Goal: Use online tool/utility: Utilize a website feature to perform a specific function

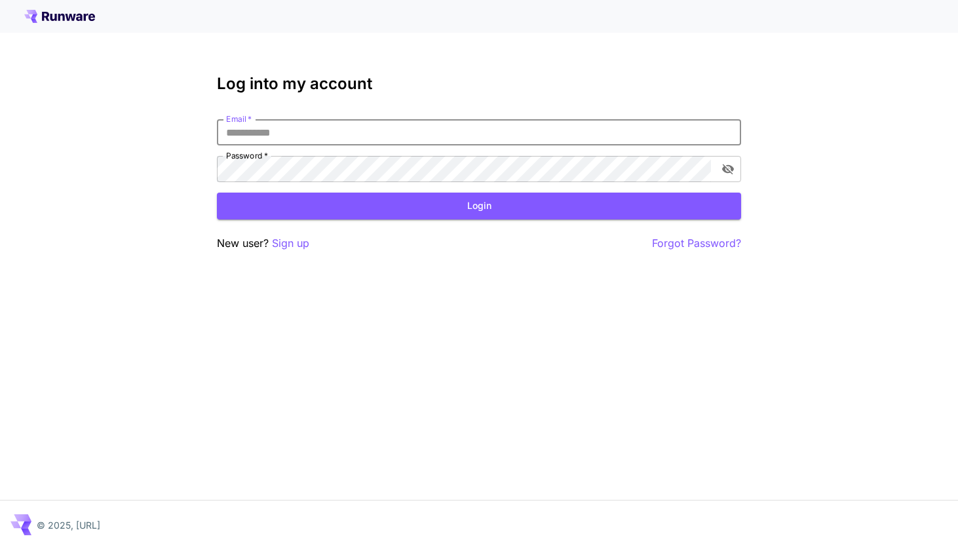
type input "**********"
click at [479, 206] on button "Login" at bounding box center [479, 206] width 524 height 27
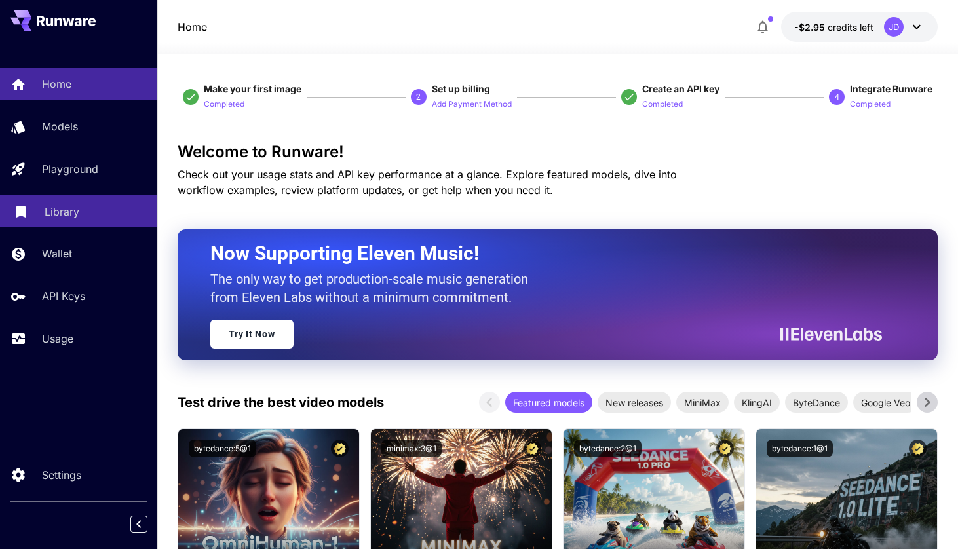
click at [83, 204] on div "Library" at bounding box center [96, 212] width 102 height 16
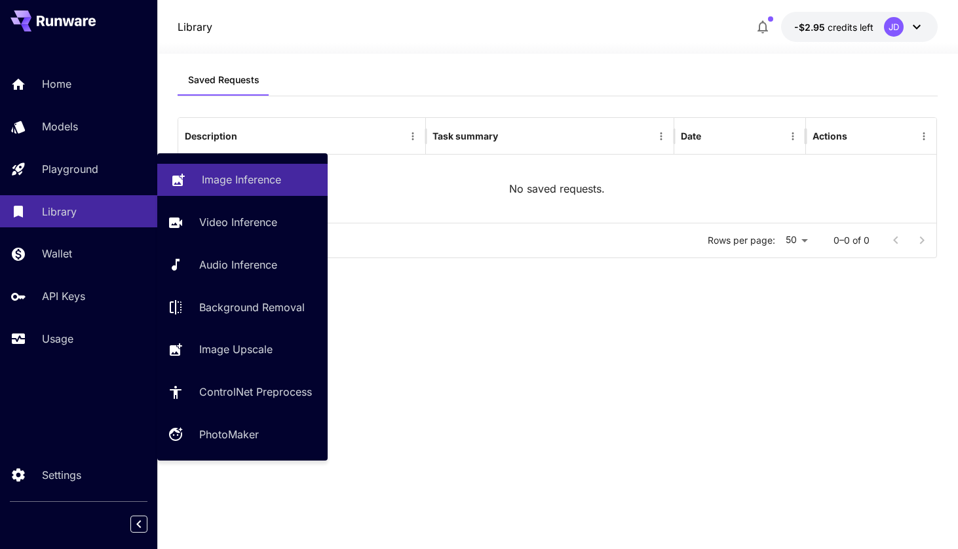
click at [219, 184] on p "Image Inference" at bounding box center [241, 180] width 79 height 16
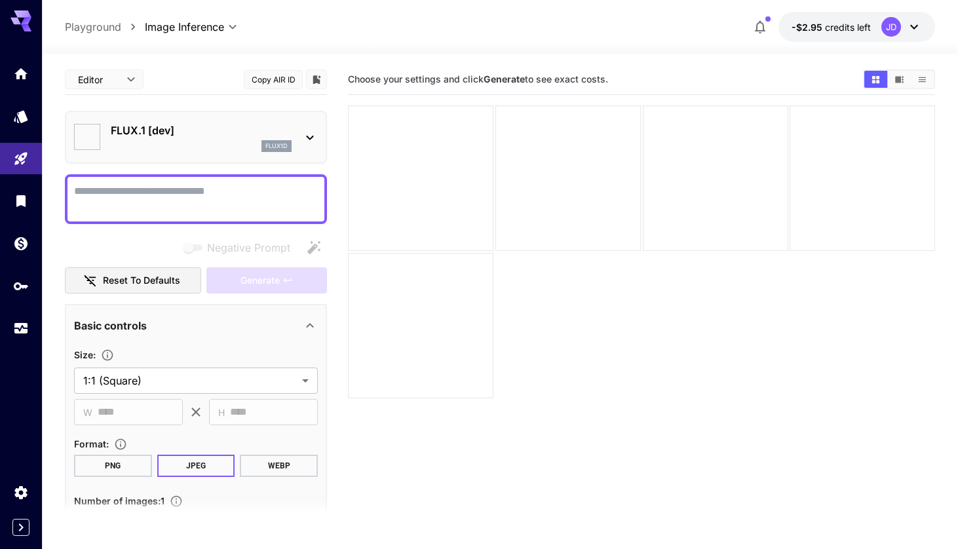
type input "**********"
click at [307, 142] on icon at bounding box center [310, 138] width 16 height 16
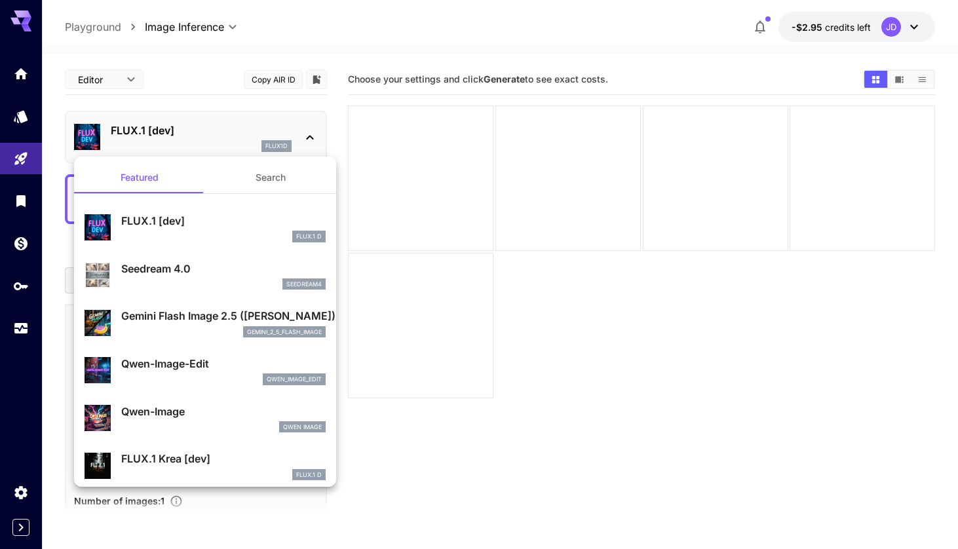
click at [307, 142] on div at bounding box center [479, 274] width 958 height 549
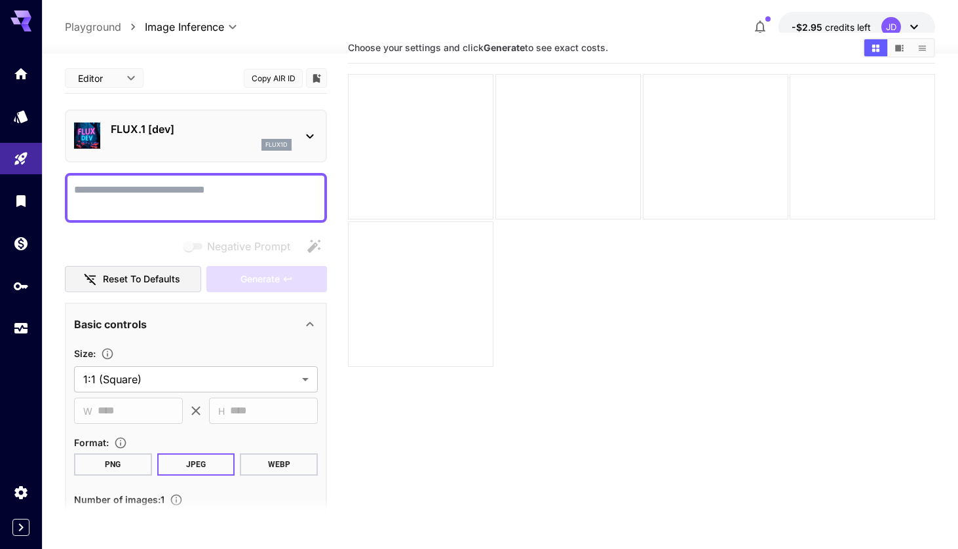
scroll to position [22, 0]
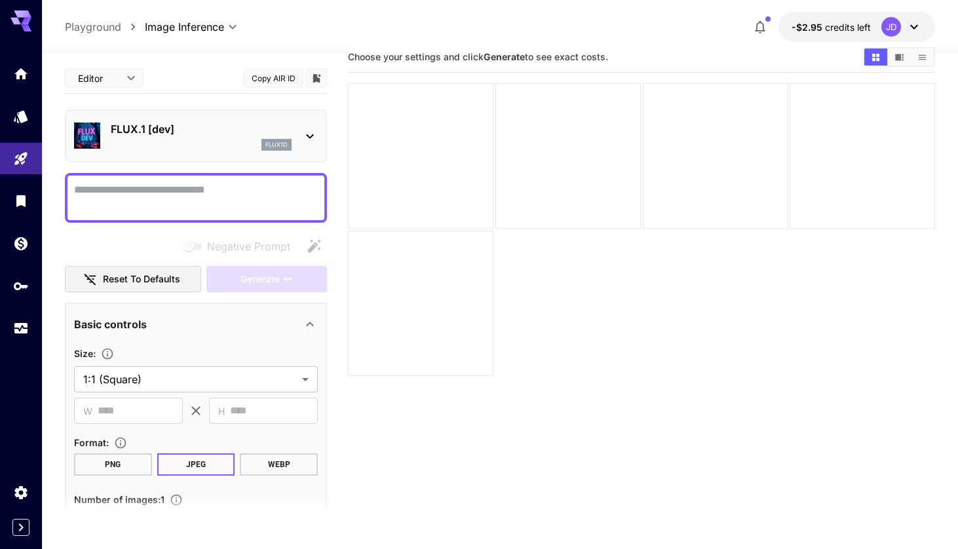
click at [314, 156] on div "FLUX.1 [dev] flux1d" at bounding box center [196, 135] width 262 height 53
click at [309, 144] on div "FLUX.1 [dev] flux1d" at bounding box center [196, 136] width 244 height 40
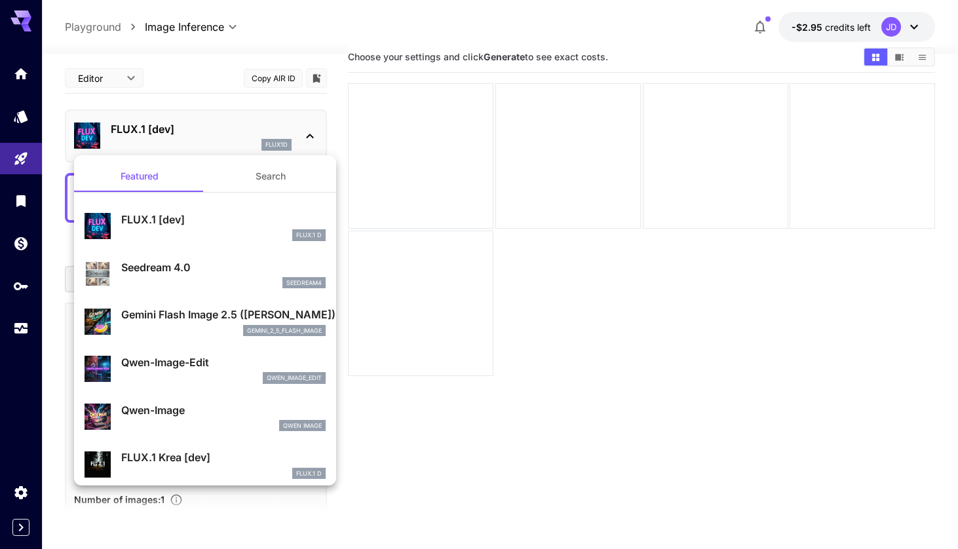
click at [210, 265] on p "Seedream 4.0" at bounding box center [223, 268] width 205 height 16
type input "**********"
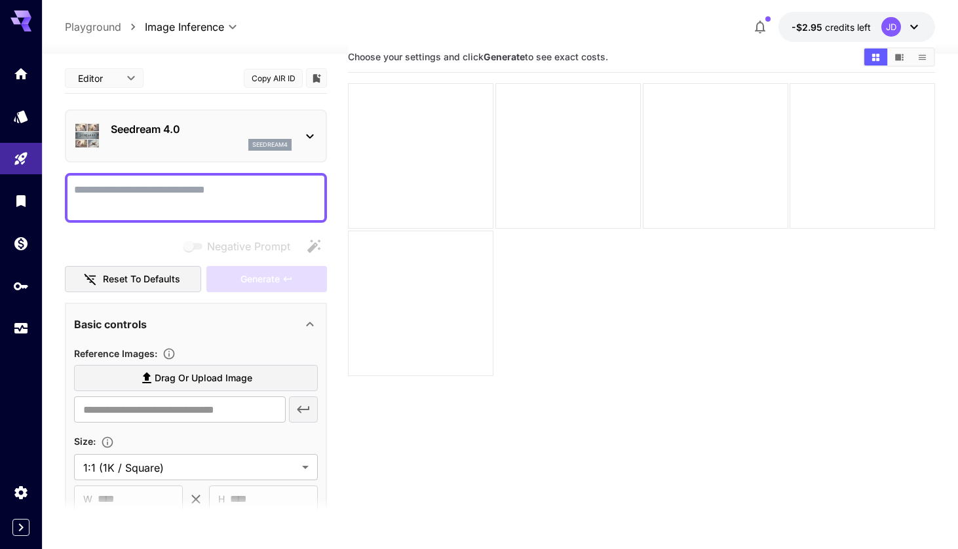
click at [305, 136] on icon at bounding box center [310, 136] width 16 height 16
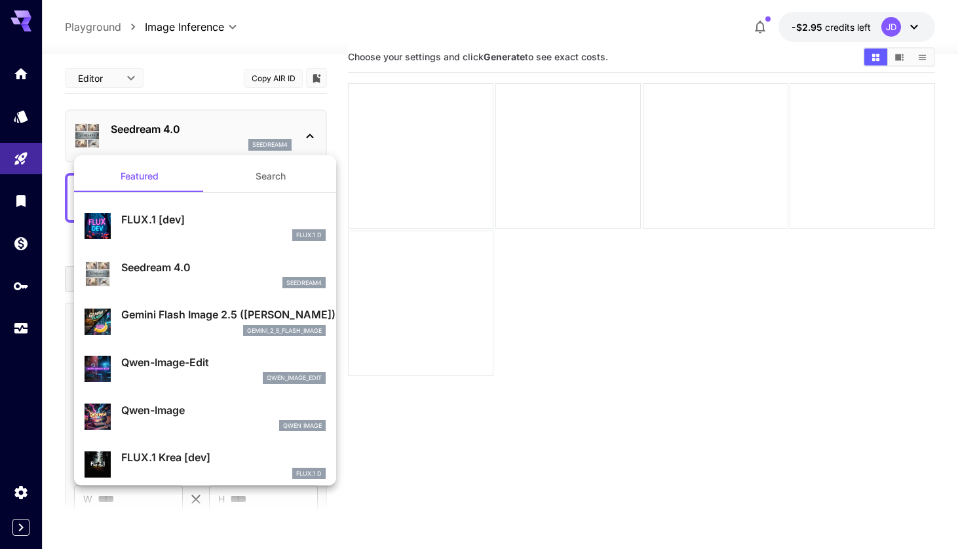
click at [308, 104] on div at bounding box center [479, 274] width 958 height 549
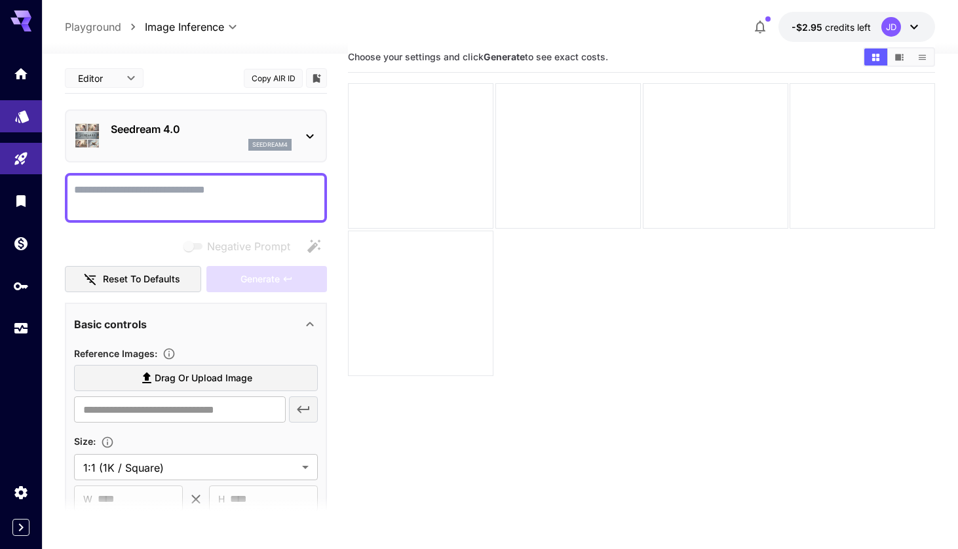
click at [27, 129] on link at bounding box center [21, 116] width 42 height 32
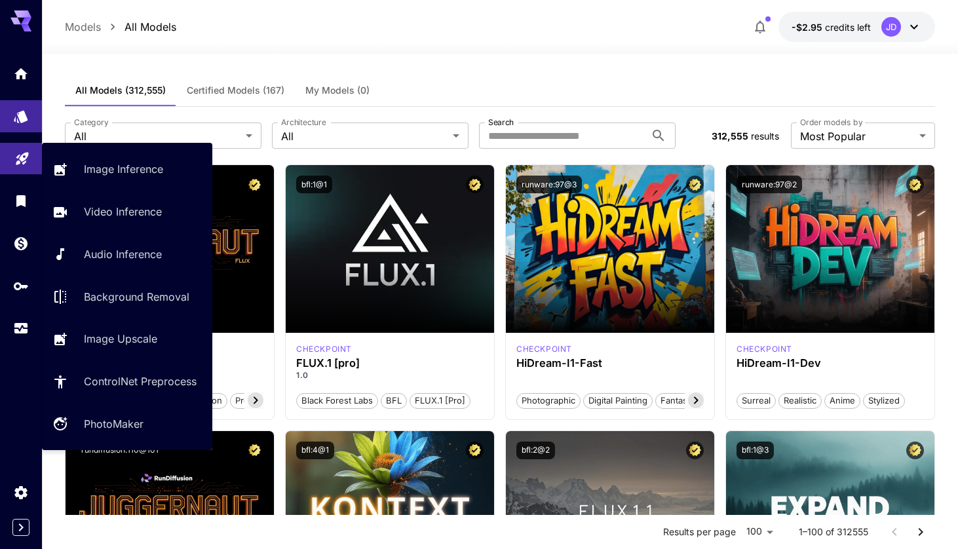
click at [23, 149] on link at bounding box center [21, 159] width 42 height 32
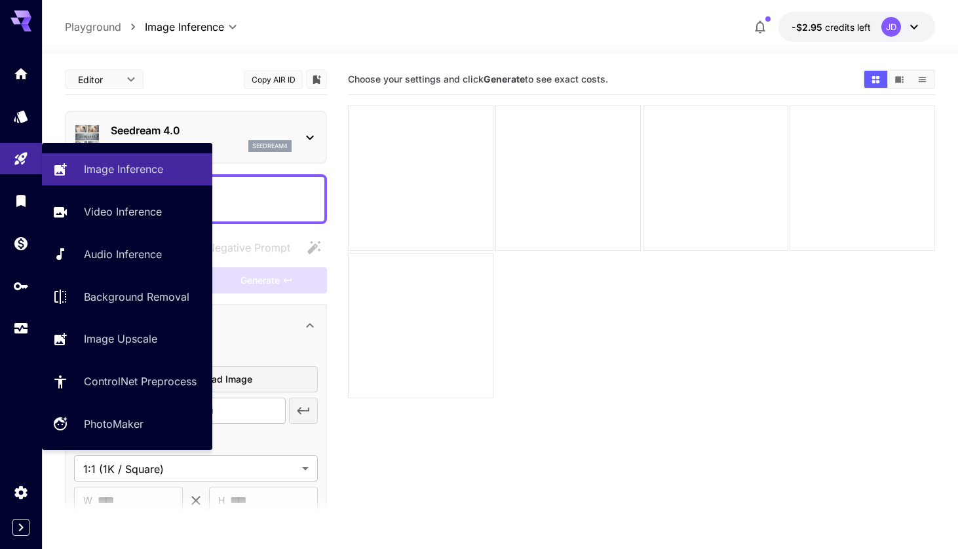
click at [96, 193] on div "Image Inference Video Inference Audio Inference Background Removal Image Upscal…" at bounding box center [127, 296] width 170 height 286
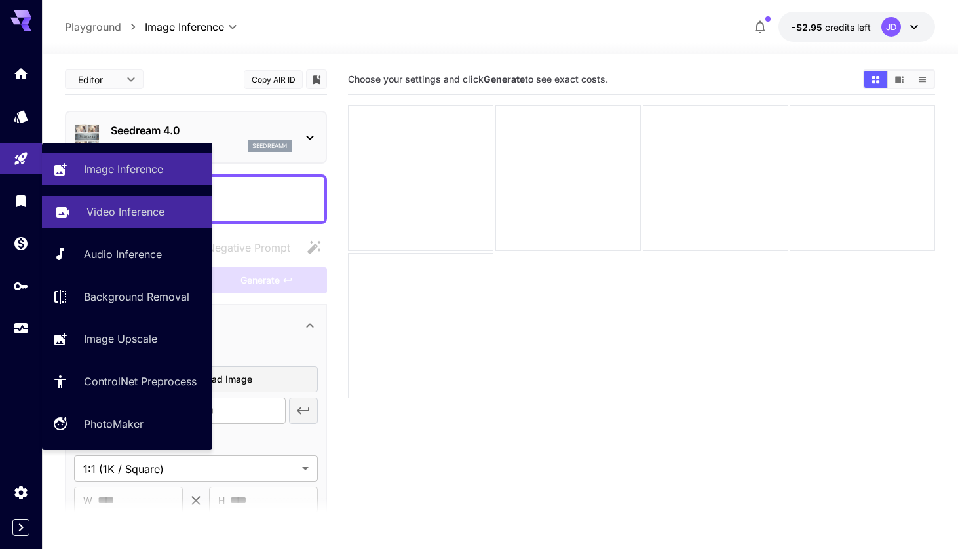
click at [97, 208] on p "Video Inference" at bounding box center [126, 212] width 78 height 16
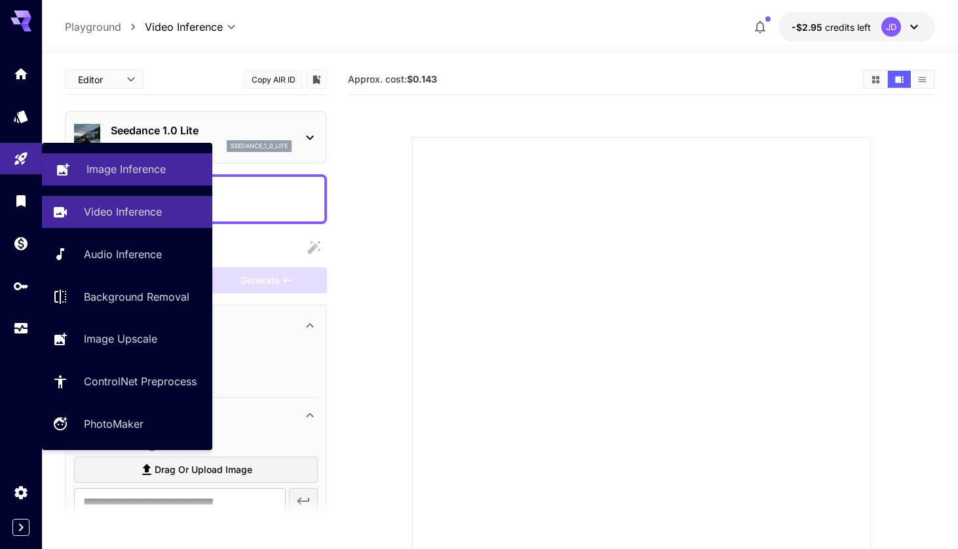
click at [78, 170] on link "Image Inference" at bounding box center [127, 169] width 170 height 32
type input "**********"
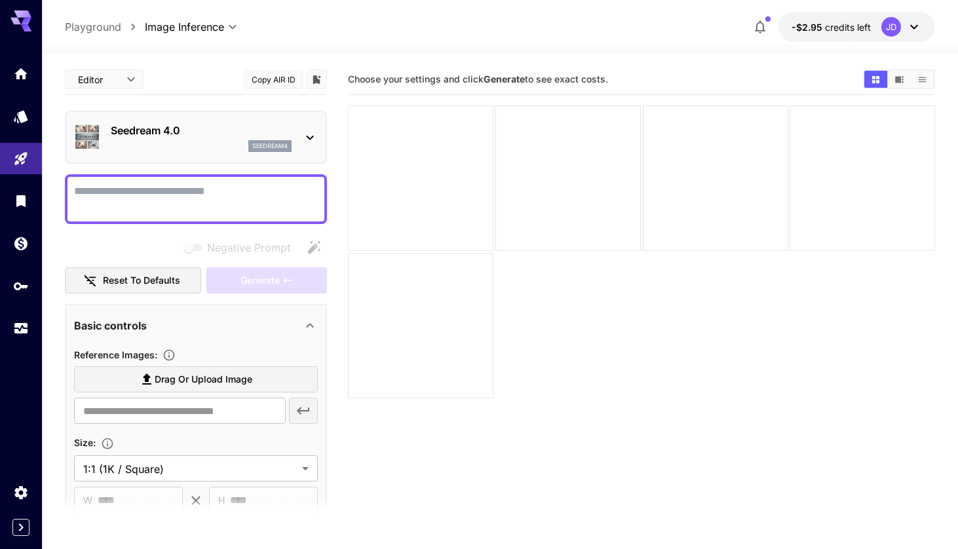
click at [399, 153] on div at bounding box center [421, 179] width 146 height 146
click at [309, 124] on div "Seedream 4.0 seedream4" at bounding box center [196, 137] width 244 height 40
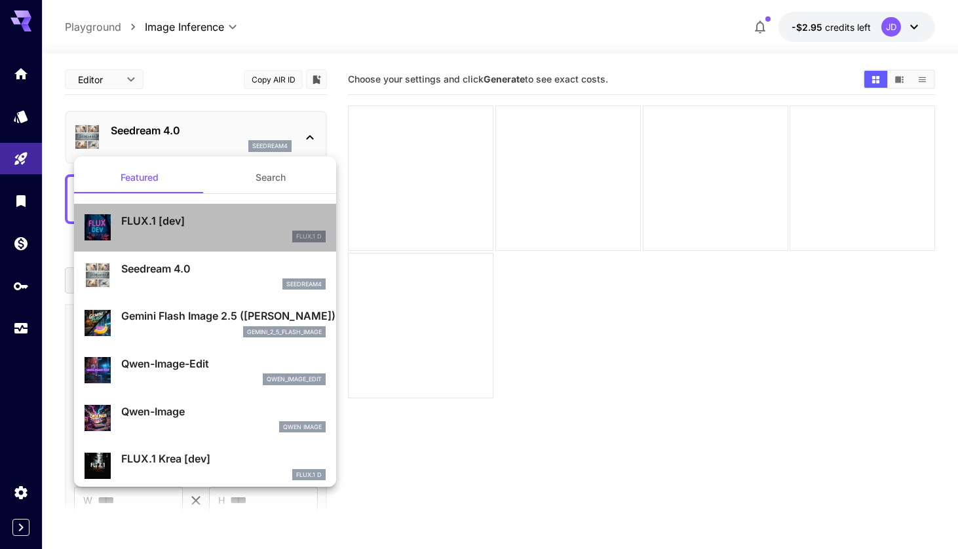
click at [212, 235] on div "FLUX.1 D" at bounding box center [223, 237] width 205 height 12
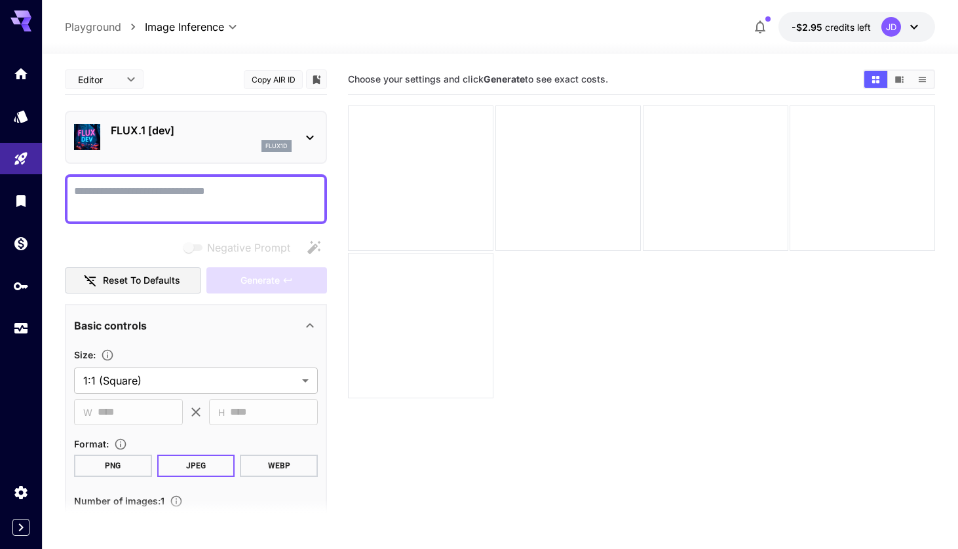
click at [249, 149] on div "flux1d" at bounding box center [201, 146] width 181 height 12
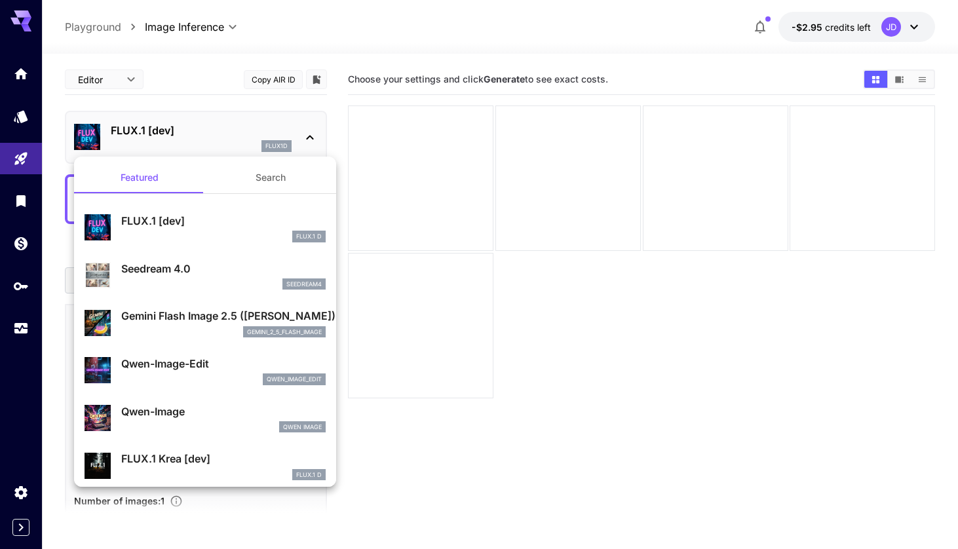
click at [410, 74] on div at bounding box center [479, 274] width 958 height 549
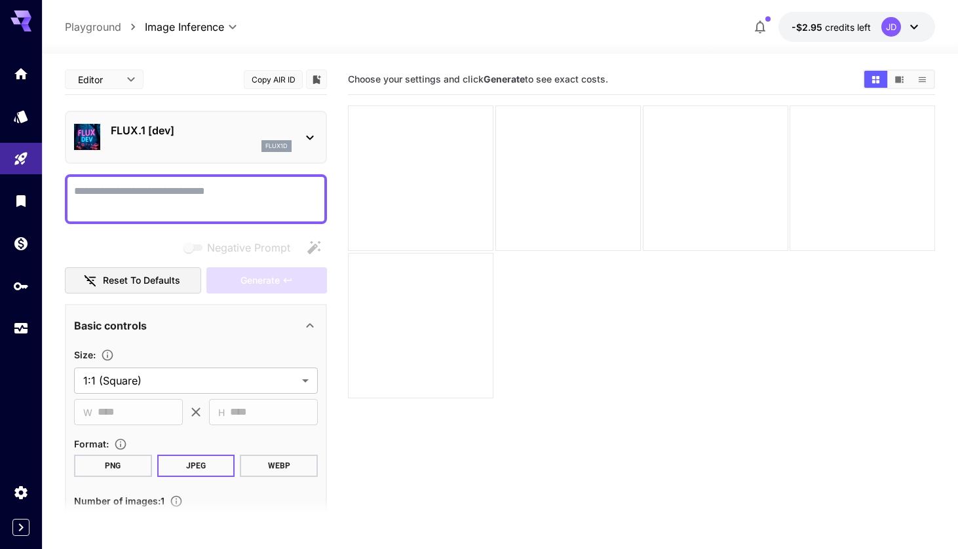
click at [243, 157] on div "FLUX.1 [dev] flux1d" at bounding box center [196, 137] width 244 height 40
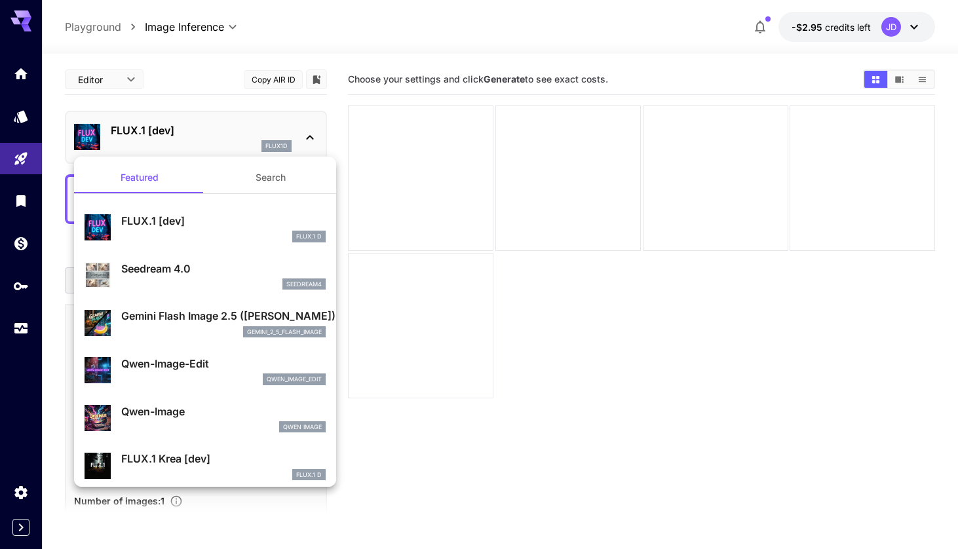
click at [186, 263] on p "Seedream 4.0" at bounding box center [223, 269] width 205 height 16
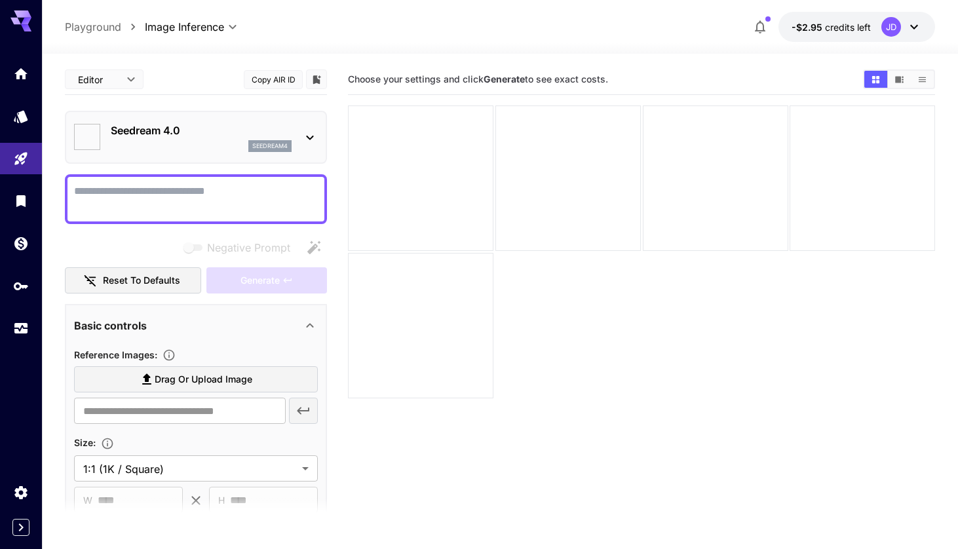
type input "**********"
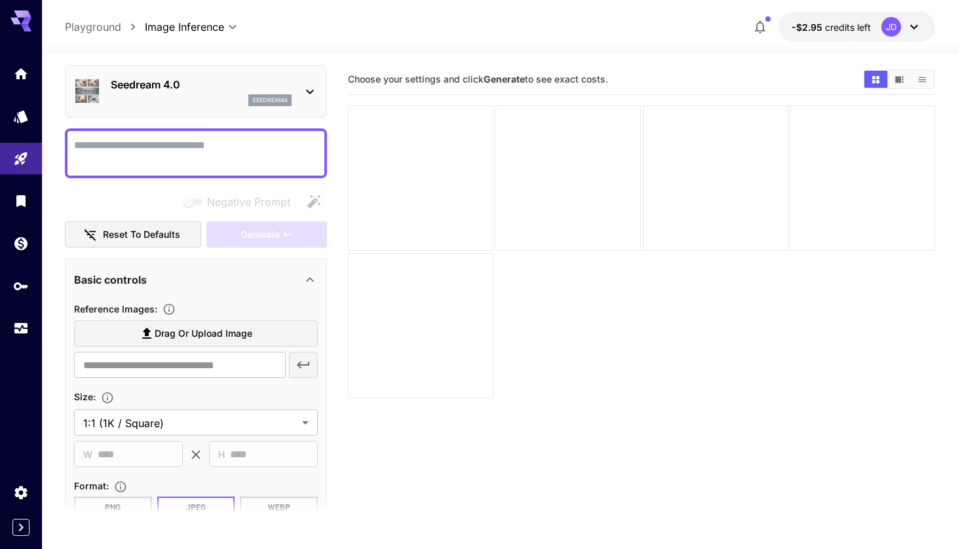
scroll to position [33, 0]
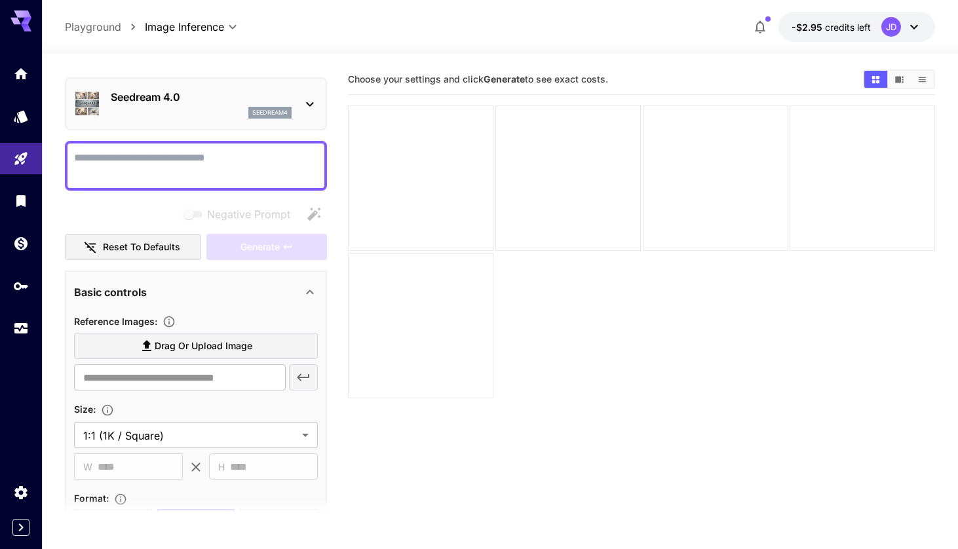
click at [235, 121] on div "Seedream 4.0 seedream4" at bounding box center [196, 104] width 244 height 40
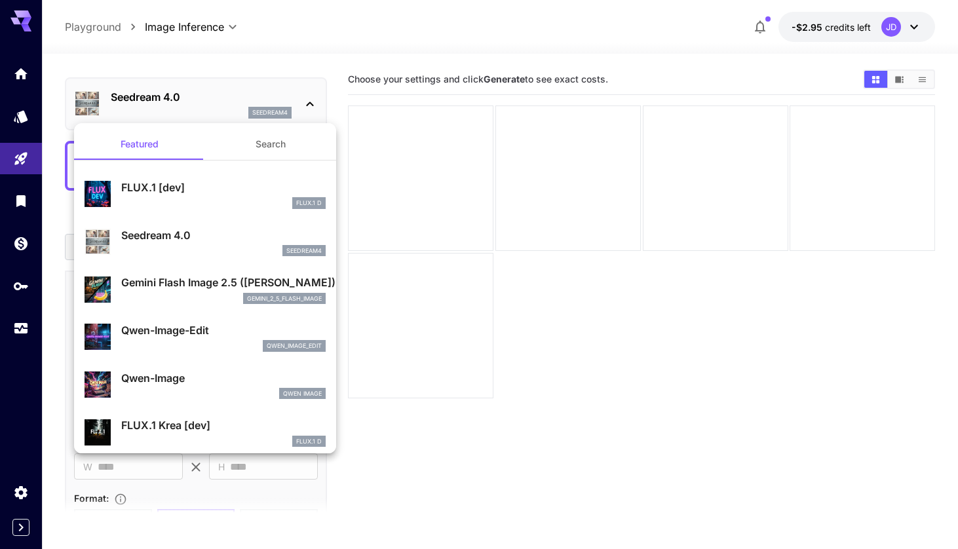
click at [174, 285] on p "Gemini Flash Image 2.5 ([PERSON_NAME])" at bounding box center [223, 283] width 205 height 16
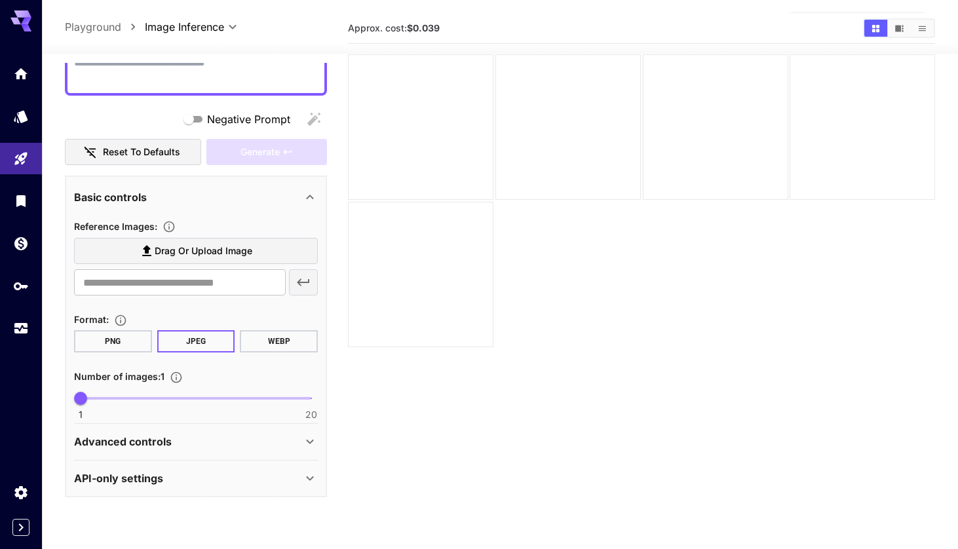
scroll to position [50, 0]
click at [217, 444] on div "Advanced controls" at bounding box center [188, 442] width 228 height 16
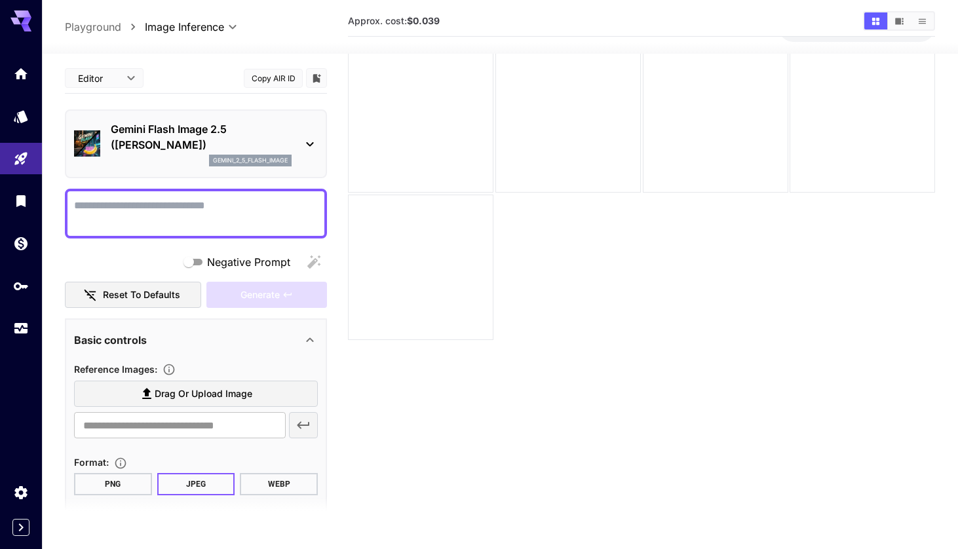
scroll to position [0, 0]
click at [215, 152] on p "Gemini Flash Image 2.5 ([PERSON_NAME])" at bounding box center [201, 136] width 181 height 31
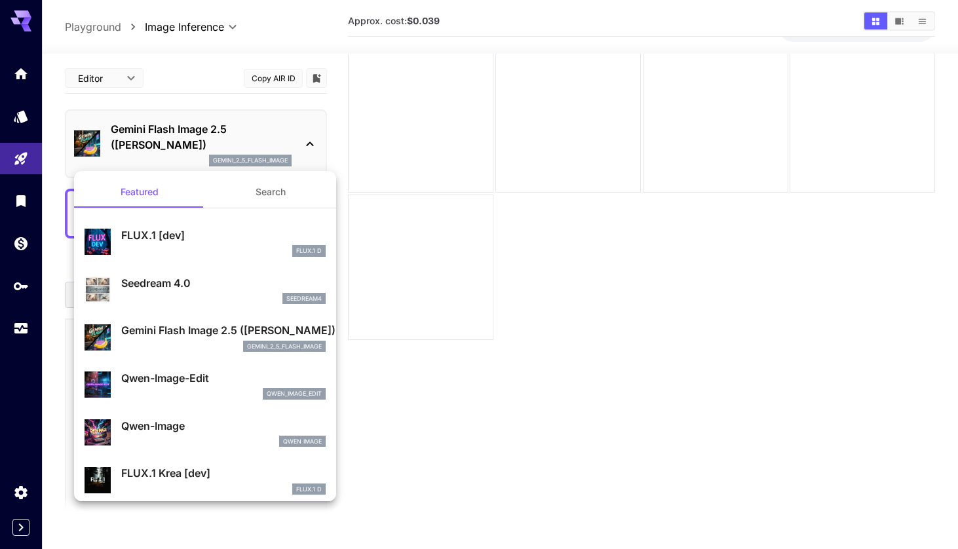
click at [177, 279] on p "Seedream 4.0" at bounding box center [223, 283] width 205 height 16
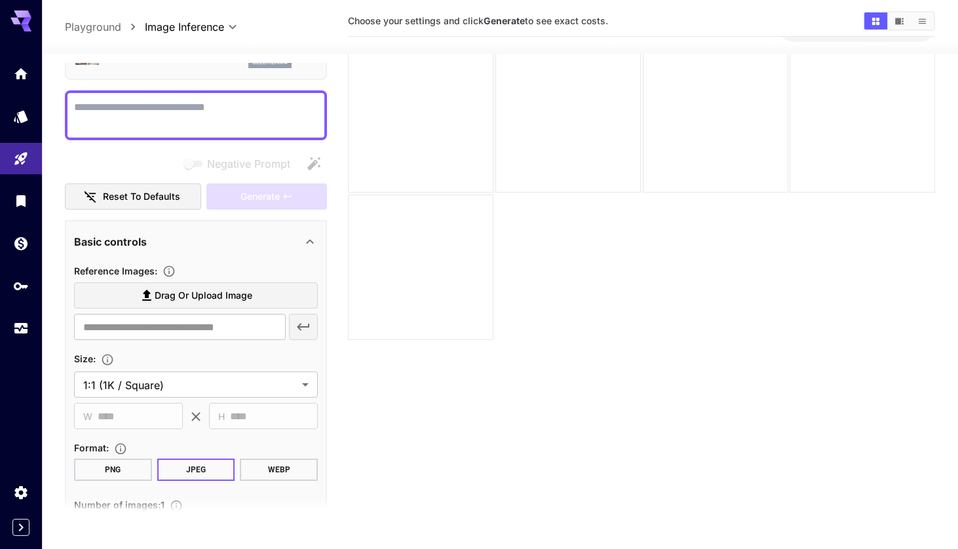
scroll to position [88, 0]
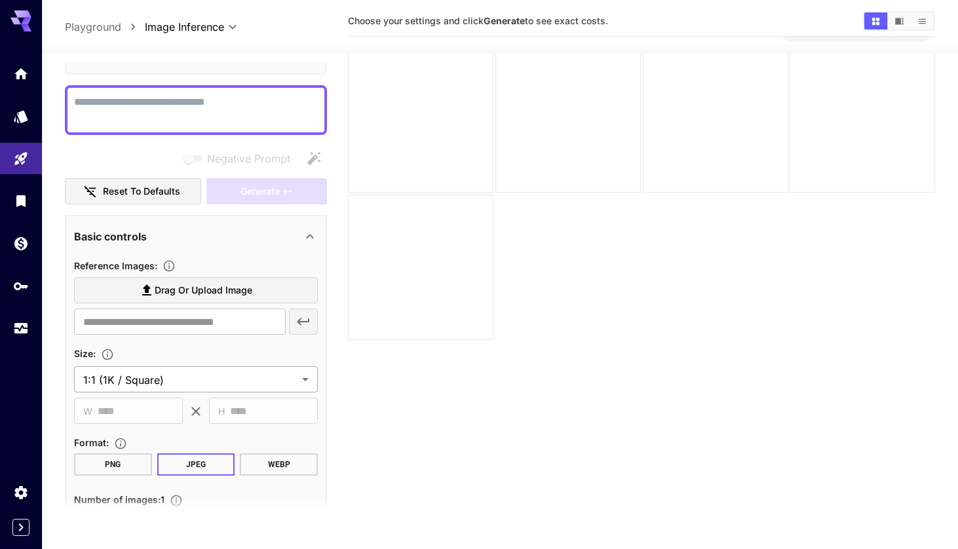
click at [248, 369] on body "**********" at bounding box center [479, 268] width 958 height 653
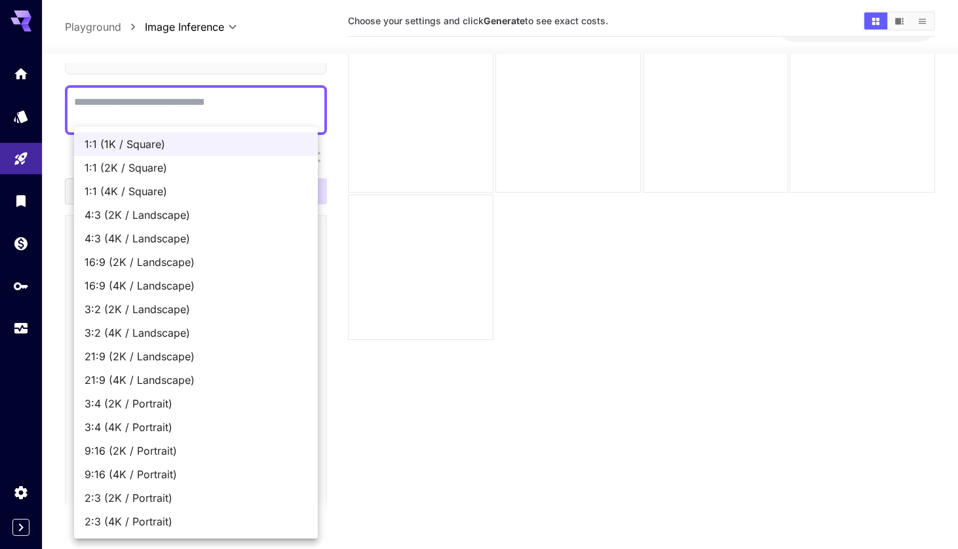
click at [381, 366] on div at bounding box center [479, 274] width 958 height 549
